Goal: Find specific page/section: Find specific page/section

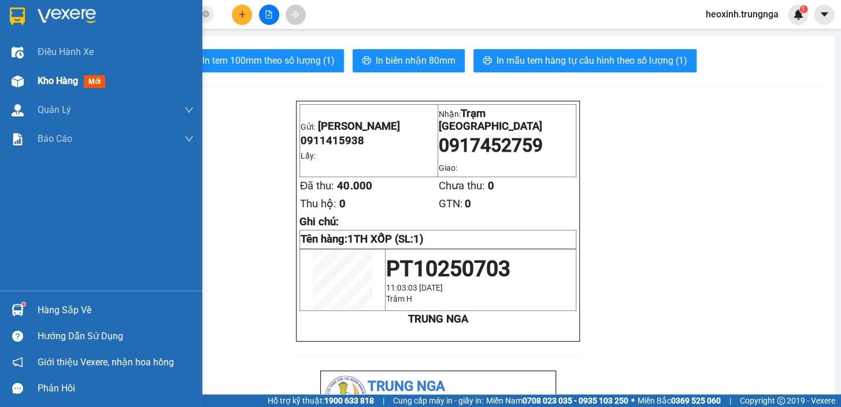
click at [27, 79] on div at bounding box center [18, 81] width 20 height 20
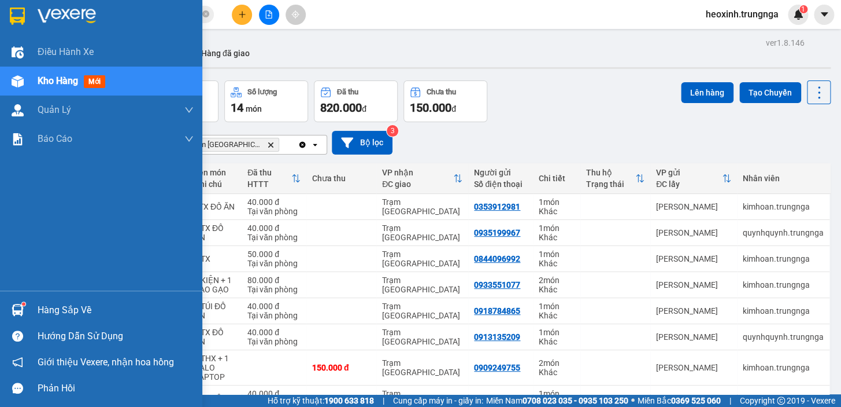
click at [50, 81] on span "Kho hàng" at bounding box center [58, 80] width 40 height 11
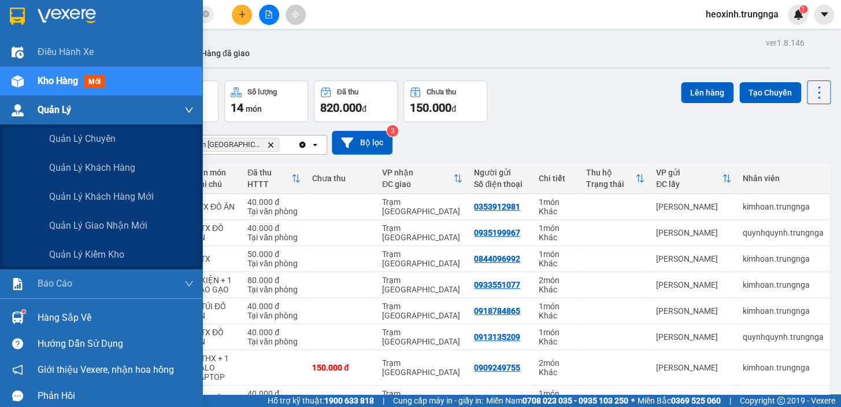
click at [17, 110] on img at bounding box center [18, 110] width 12 height 12
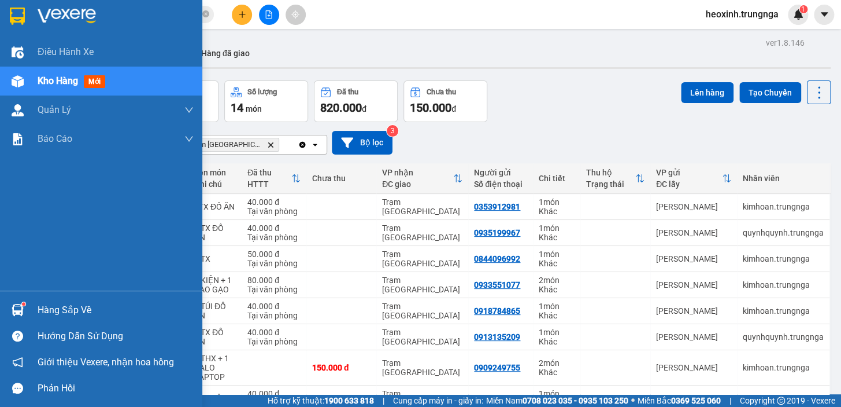
click at [67, 80] on span "Kho hàng" at bounding box center [58, 80] width 40 height 11
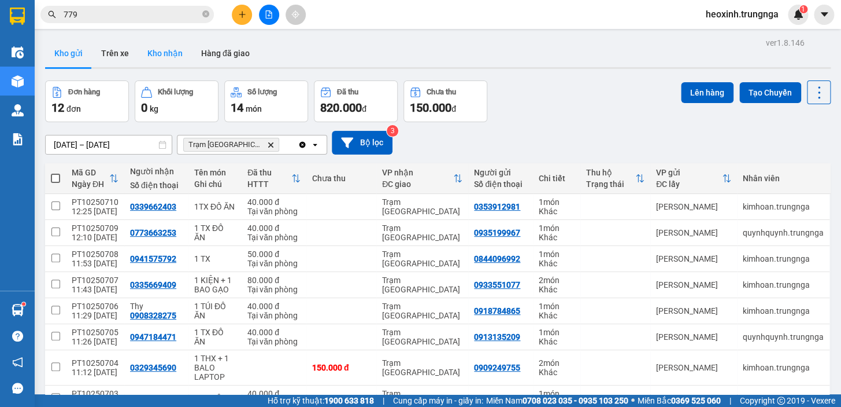
click at [163, 52] on button "Kho nhận" at bounding box center [165, 53] width 54 height 28
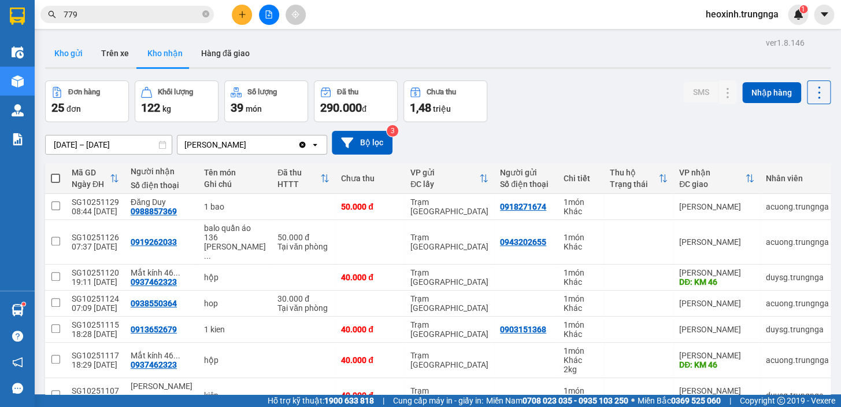
click at [69, 51] on button "Kho gửi" at bounding box center [68, 53] width 47 height 28
